Goal: Information Seeking & Learning: Learn about a topic

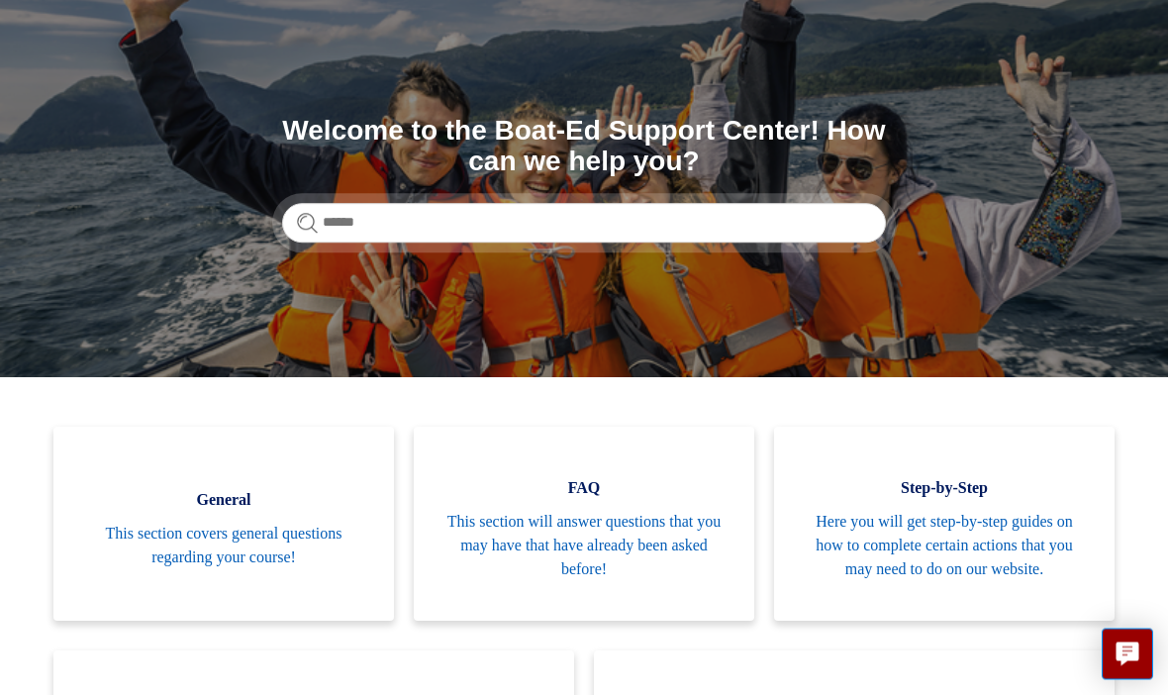
scroll to position [144, 0]
click at [540, 522] on span "This section will answer questions that you may have that have already been ask…" at bounding box center [583, 545] width 281 height 71
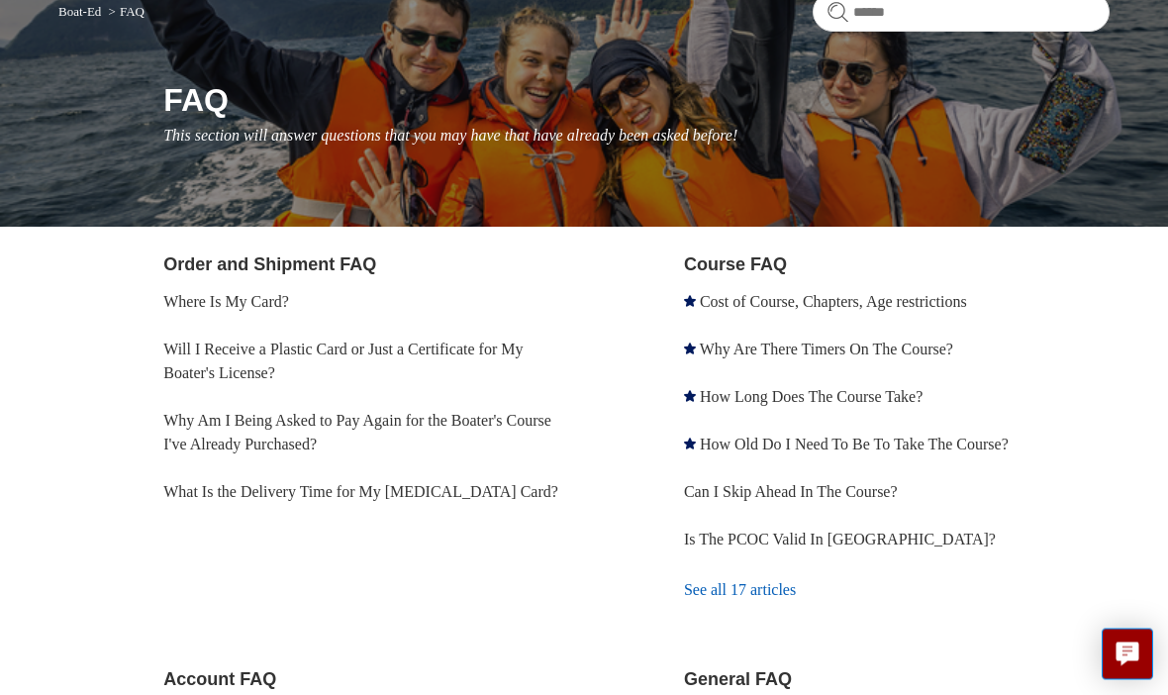
scroll to position [171, 0]
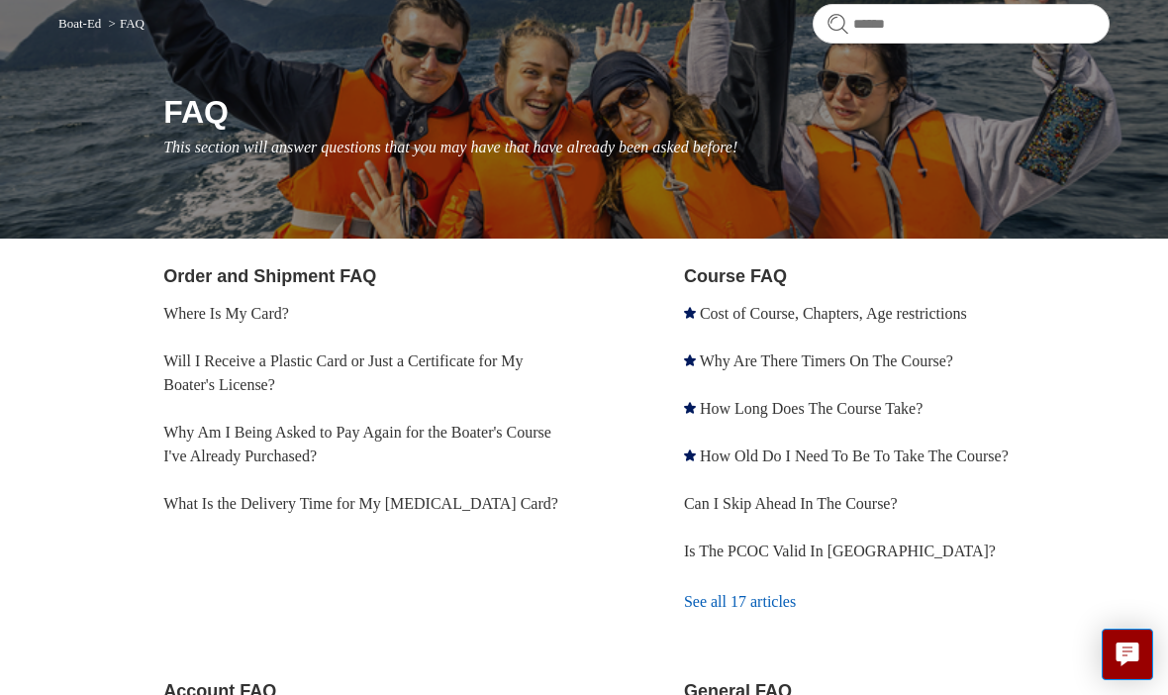
click at [168, 505] on link "What Is the Delivery Time for My [MEDICAL_DATA] Card?" at bounding box center [360, 503] width 395 height 17
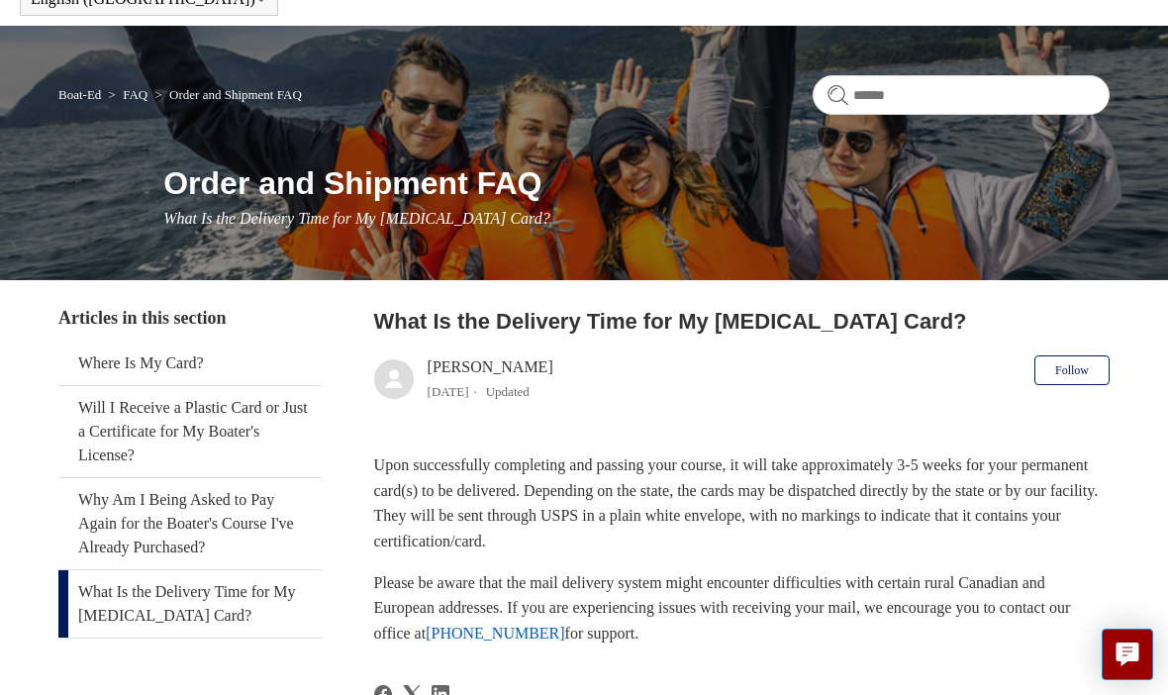
scroll to position [104, 0]
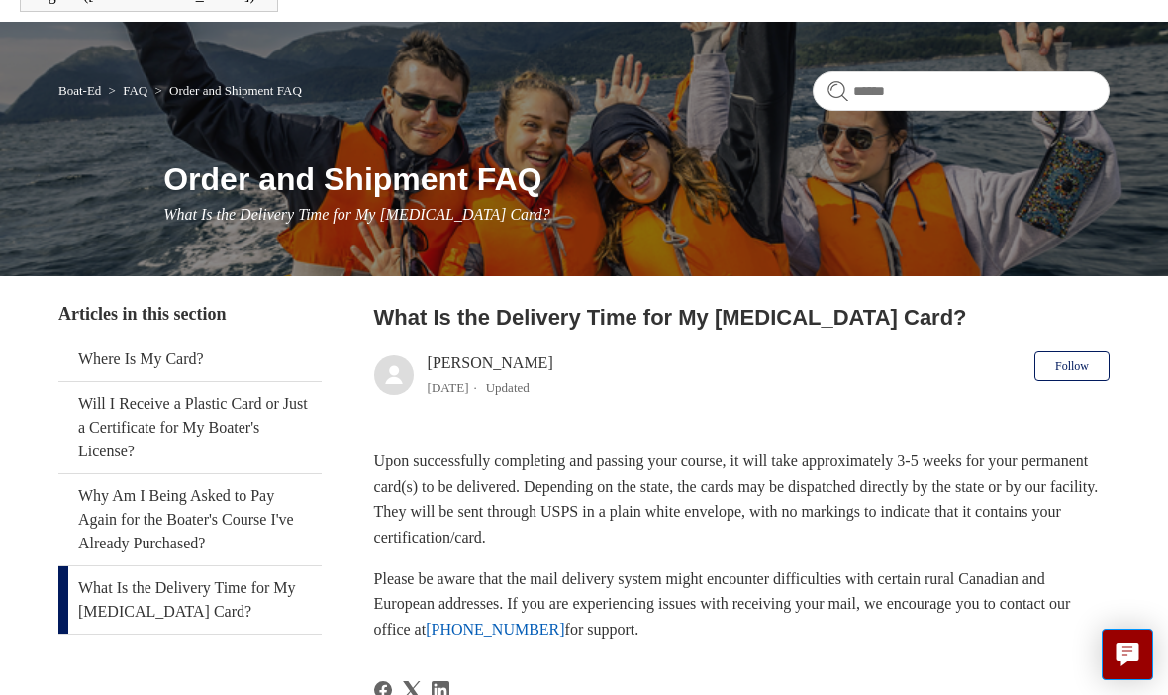
click at [115, 427] on link "Will I Receive a Plastic Card or Just a Certificate for My Boater's License?" at bounding box center [189, 427] width 263 height 91
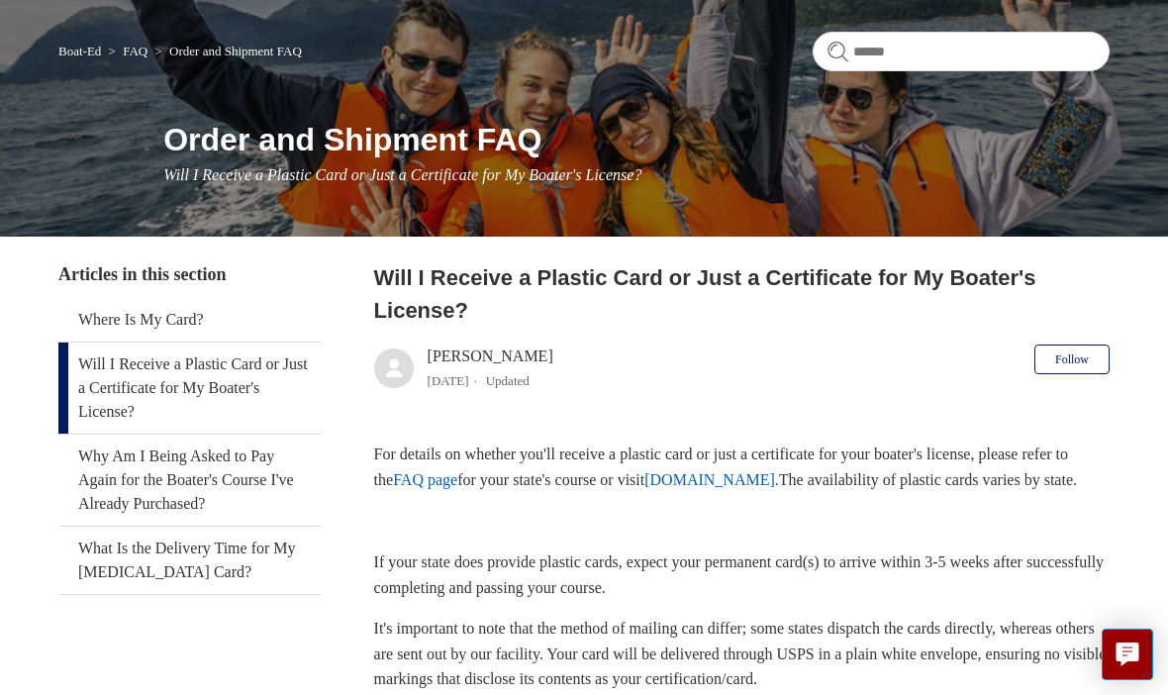
scroll to position [151, 0]
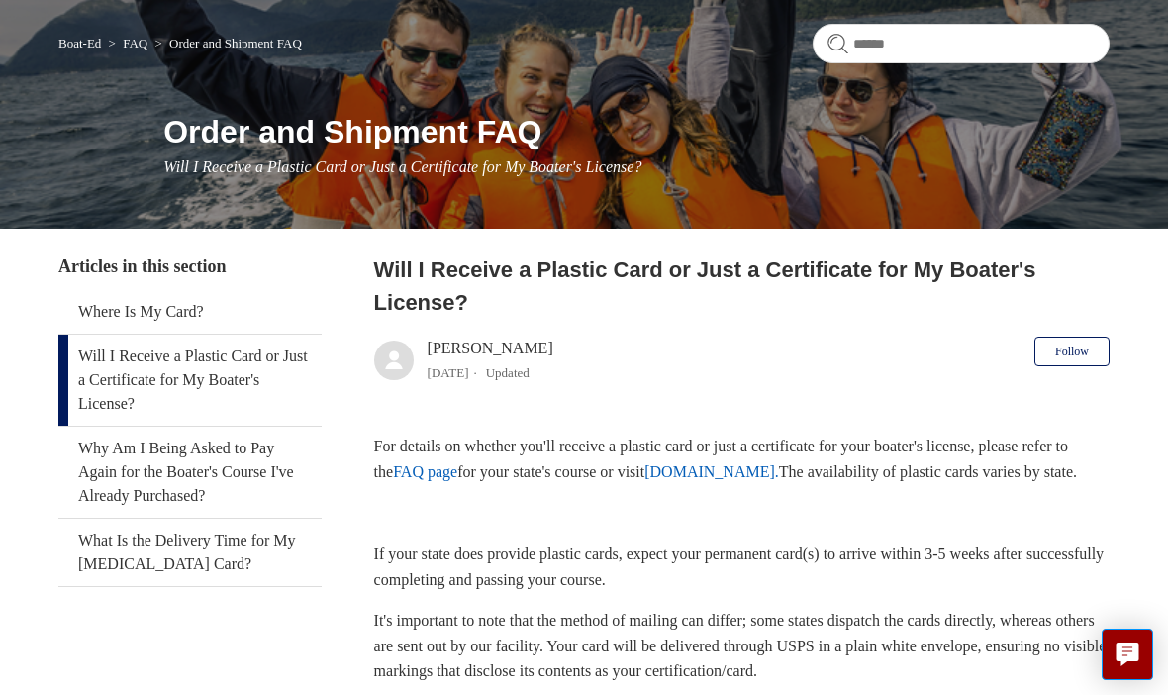
click at [128, 462] on link "Why Am I Being Asked to Pay Again for the Boater's Course I've Already Purchase…" at bounding box center [189, 471] width 263 height 91
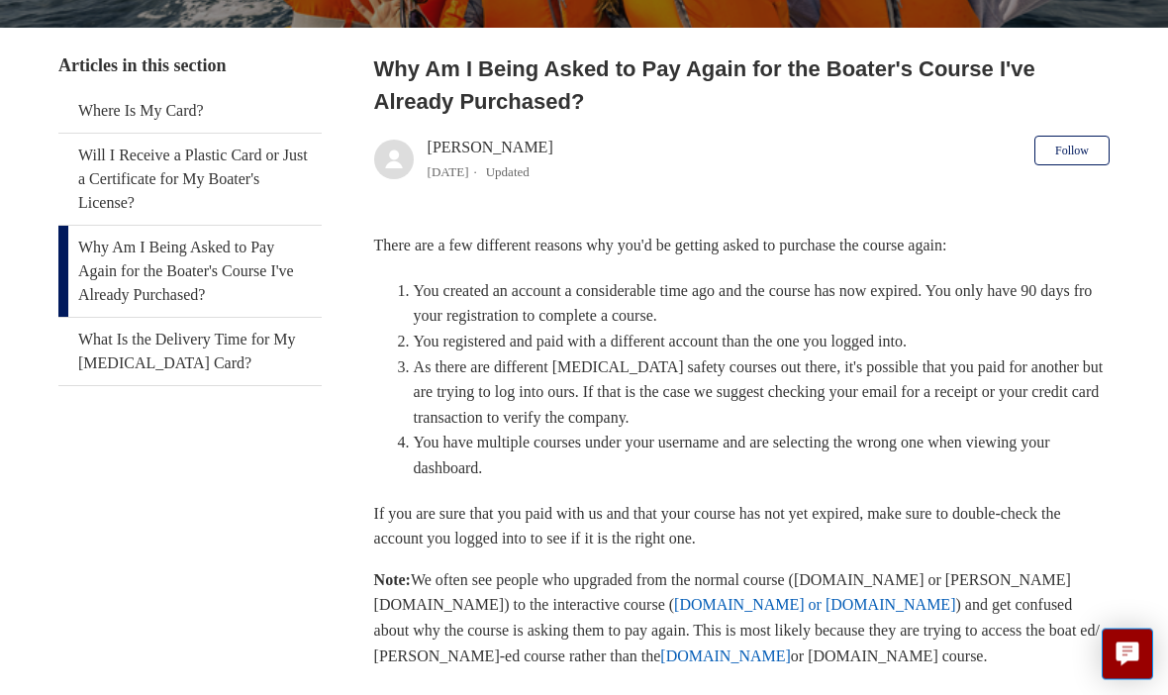
scroll to position [357, 0]
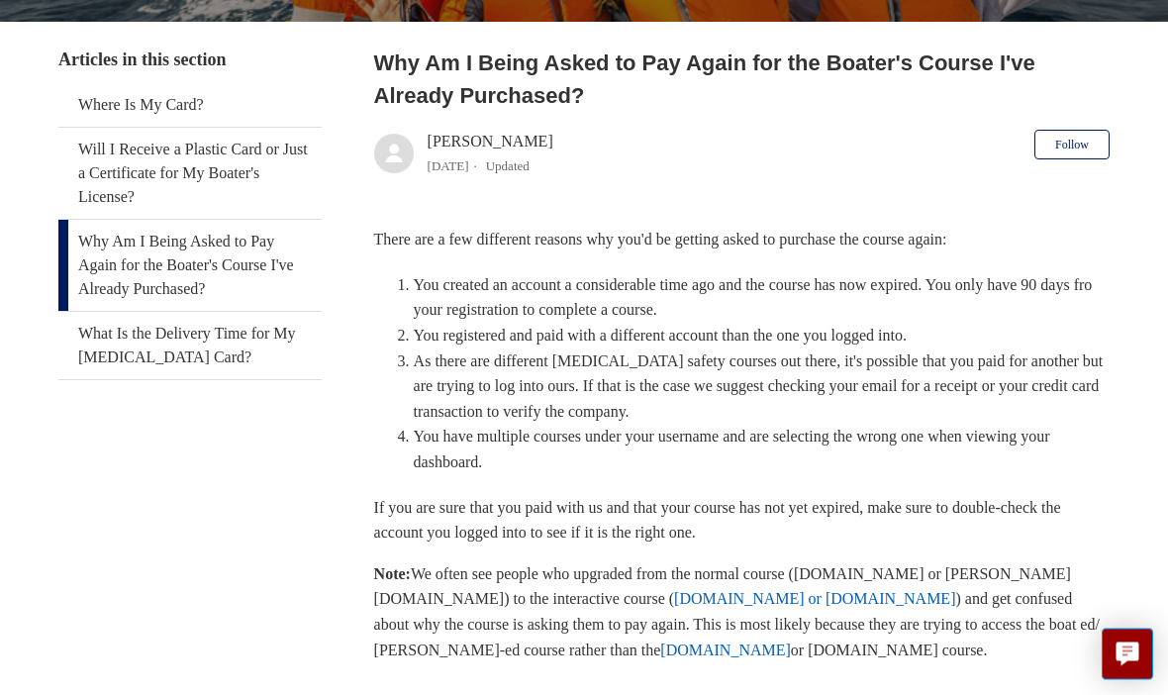
click at [102, 335] on link "What Is the Delivery Time for My [MEDICAL_DATA] Card?" at bounding box center [189, 346] width 263 height 67
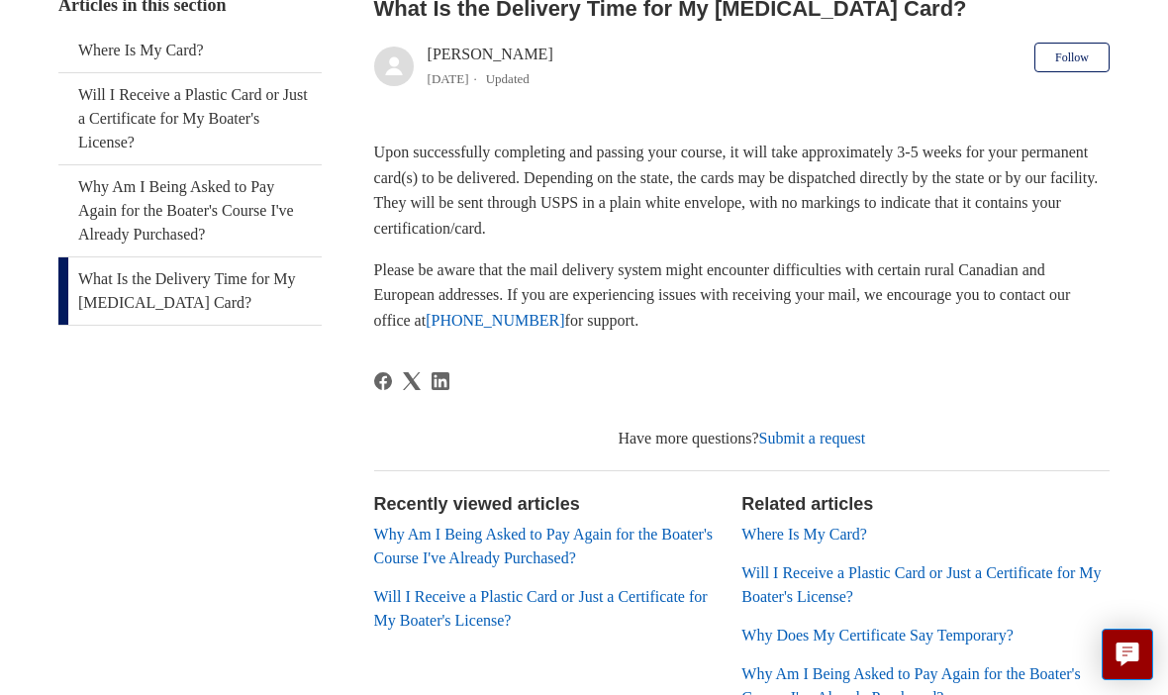
scroll to position [426, 0]
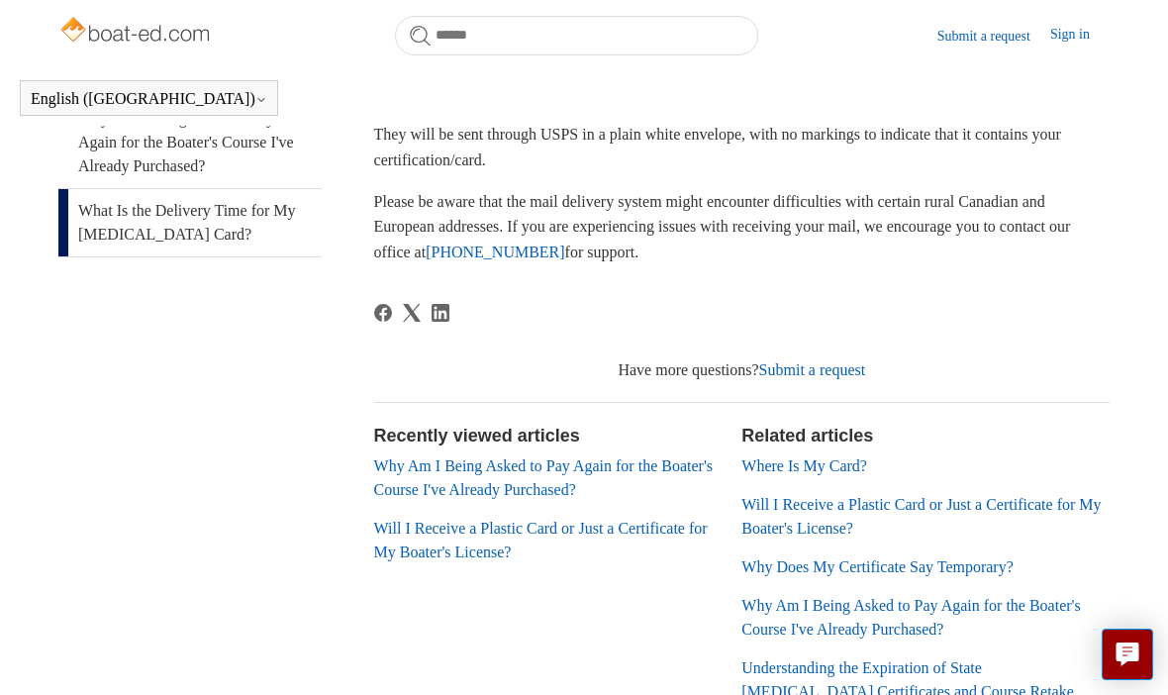
click at [779, 562] on link "Why Does My Certificate Say Temporary?" at bounding box center [877, 566] width 272 height 17
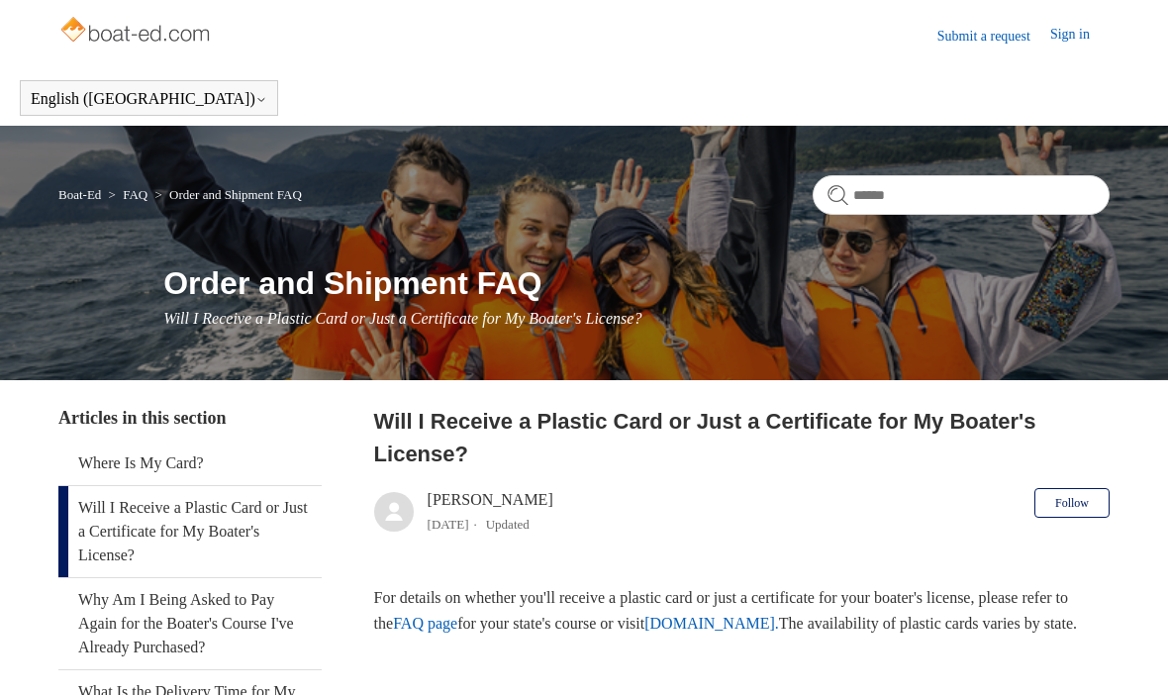
scroll to position [221, 0]
